Goal: Task Accomplishment & Management: Use online tool/utility

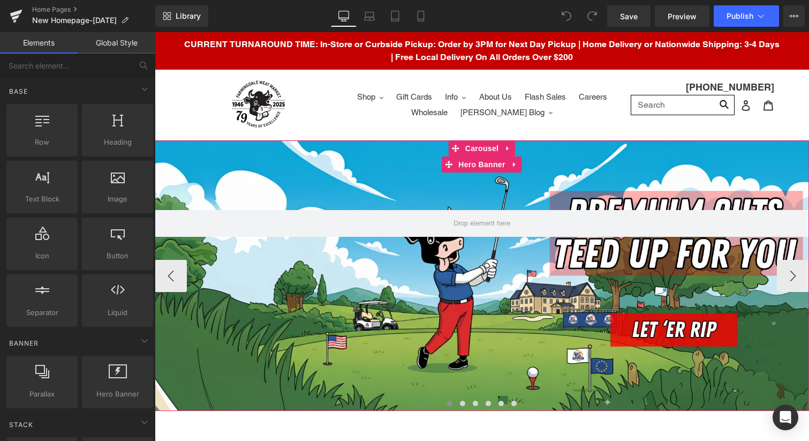
click at [355, 350] on div at bounding box center [482, 275] width 654 height 270
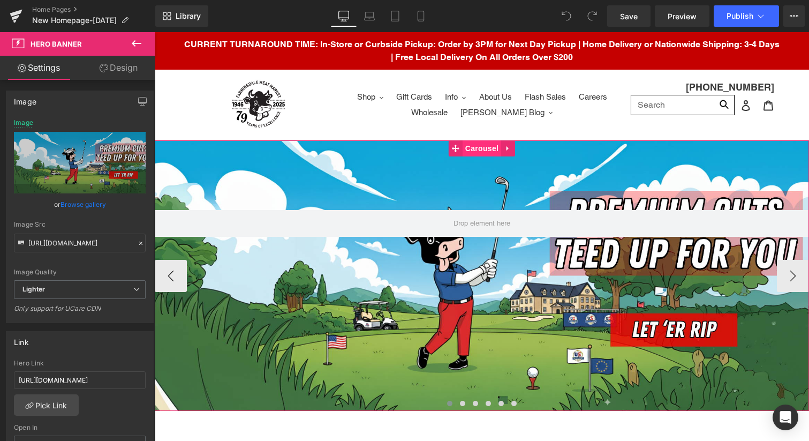
click at [479, 151] on span "Carousel" at bounding box center [482, 148] width 39 height 16
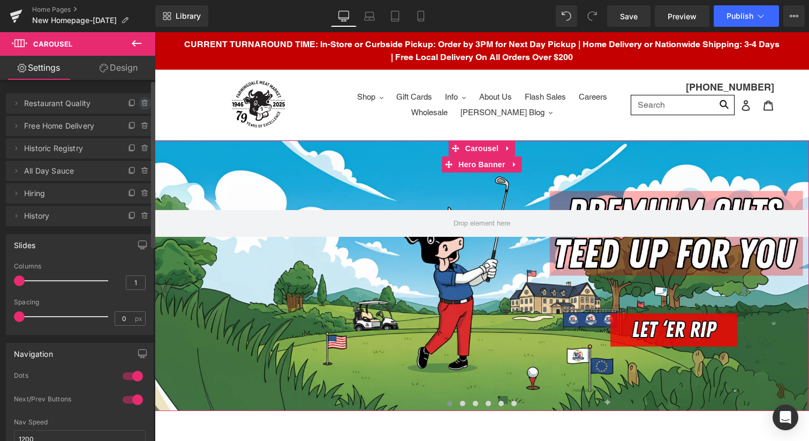
click at [141, 103] on icon at bounding box center [145, 103] width 9 height 9
click at [132, 103] on button "Delete" at bounding box center [134, 104] width 34 height 14
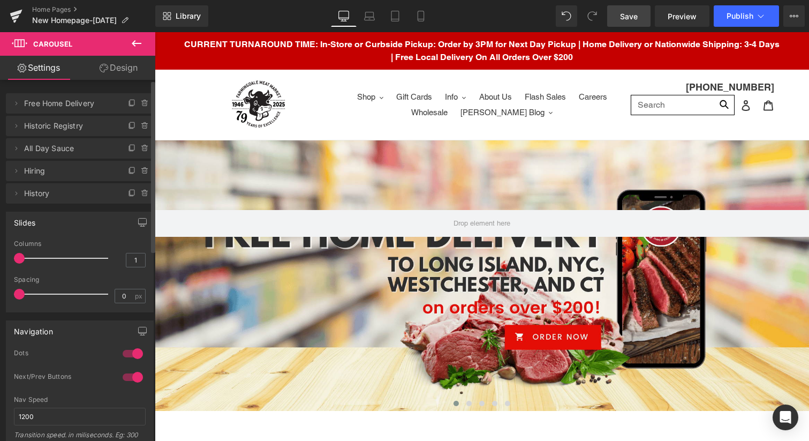
click at [634, 14] on span "Save" at bounding box center [629, 16] width 18 height 11
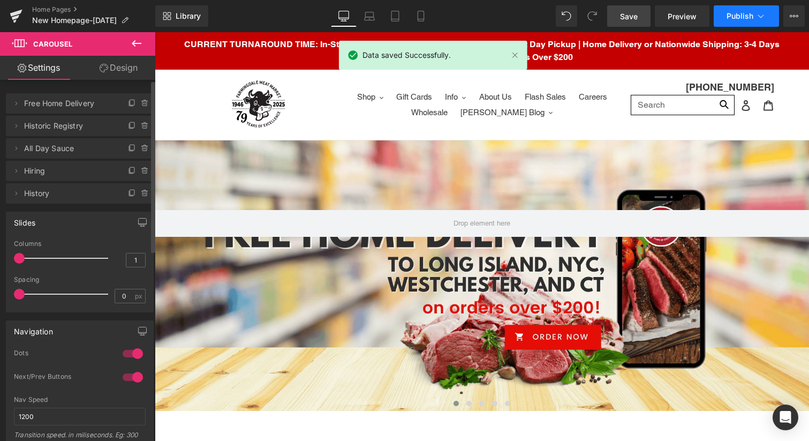
click at [733, 16] on span "Publish" at bounding box center [740, 16] width 27 height 9
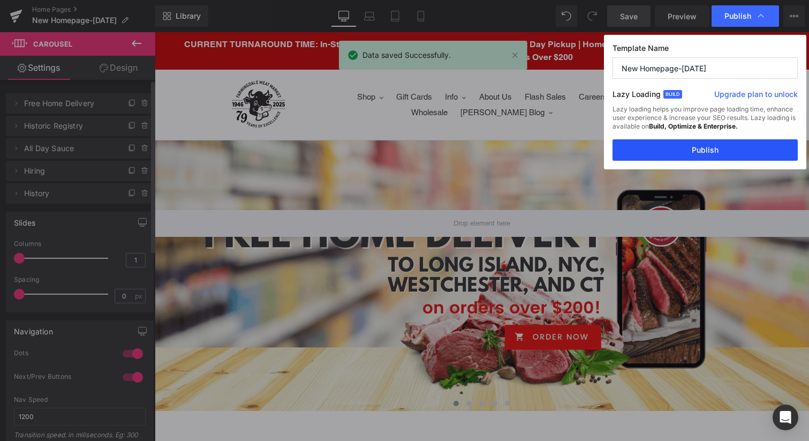
click at [678, 146] on button "Publish" at bounding box center [705, 149] width 185 height 21
